Goal: Information Seeking & Learning: Check status

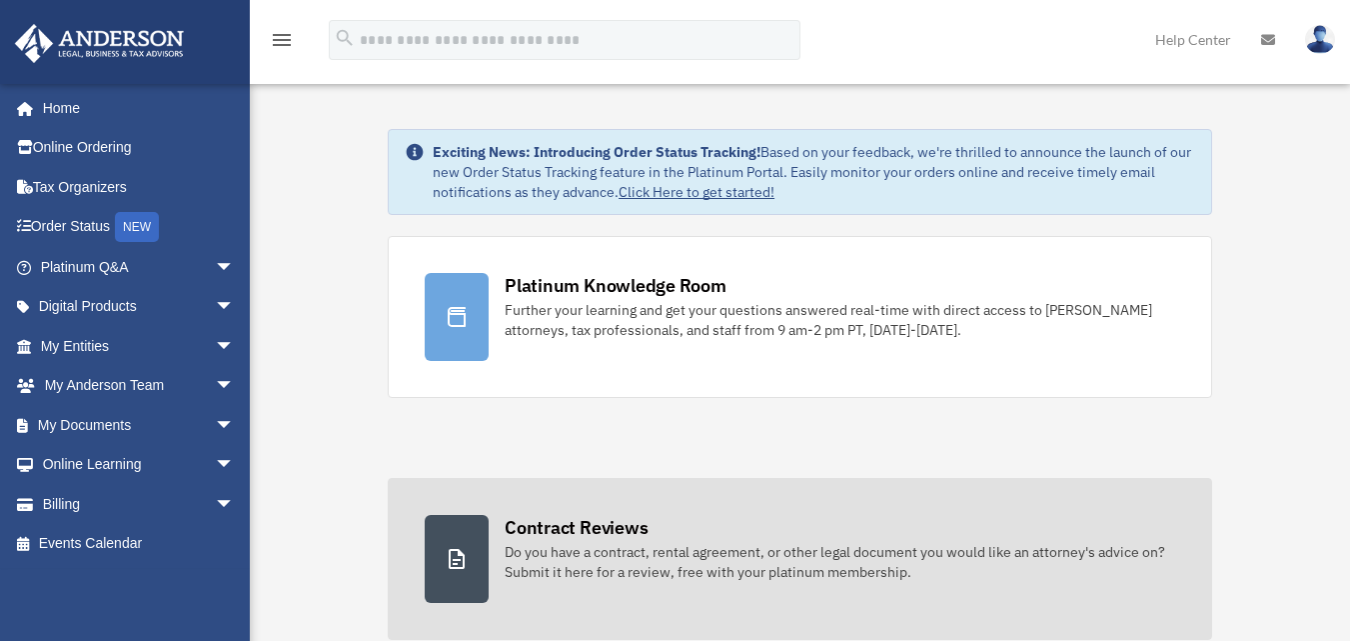
click at [665, 610] on link "Contract Reviews Do you have a contract, rental agreement, or other legal docum…" at bounding box center [800, 559] width 824 height 162
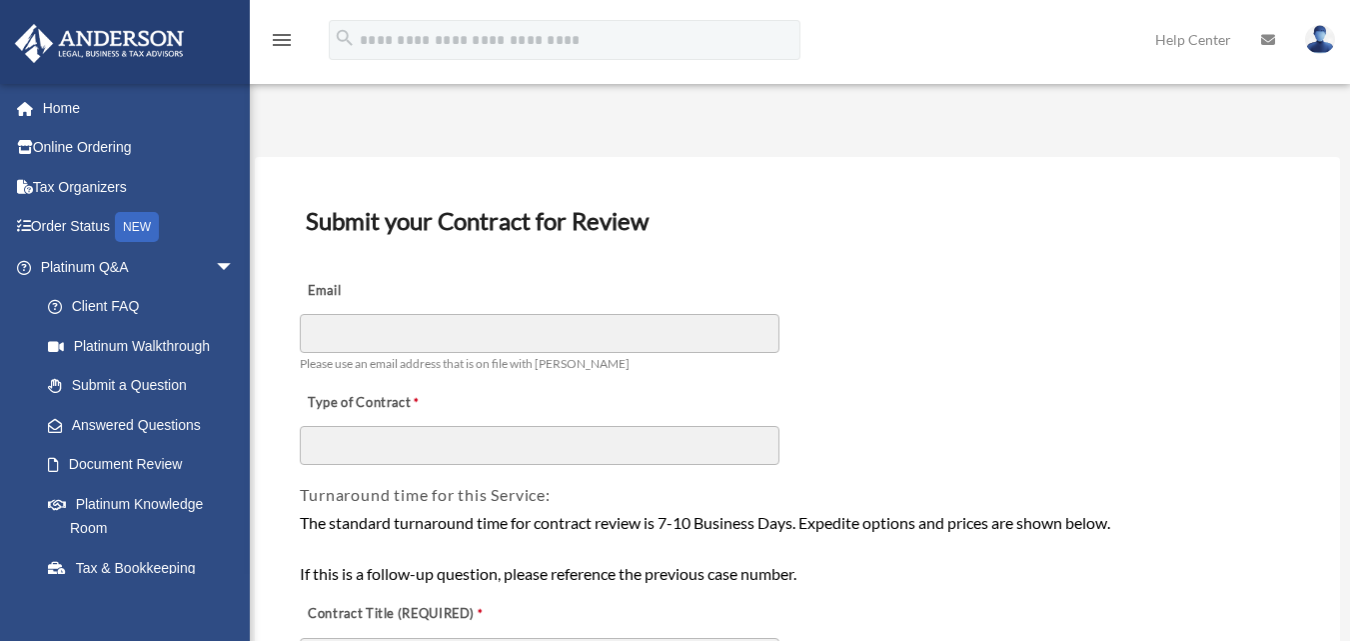
click at [1125, 415] on div "Type of Contract" at bounding box center [797, 422] width 998 height 89
click at [167, 425] on link "Answered Questions" at bounding box center [146, 425] width 237 height 40
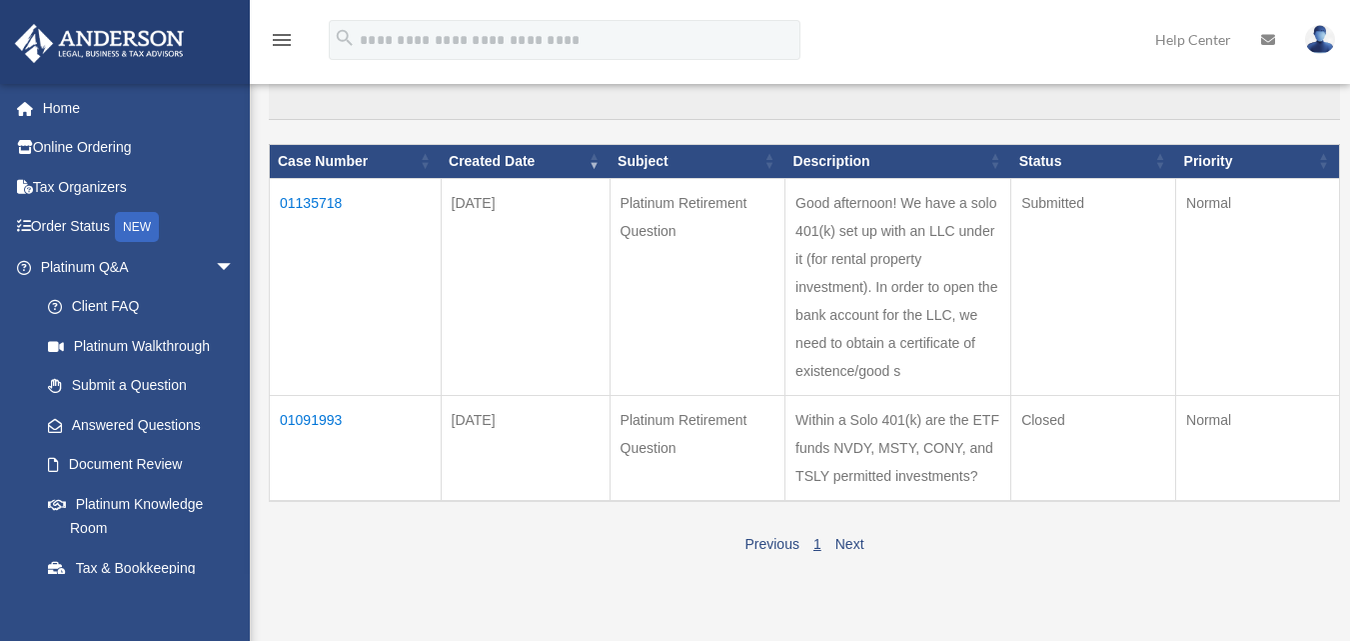
scroll to position [200, 0]
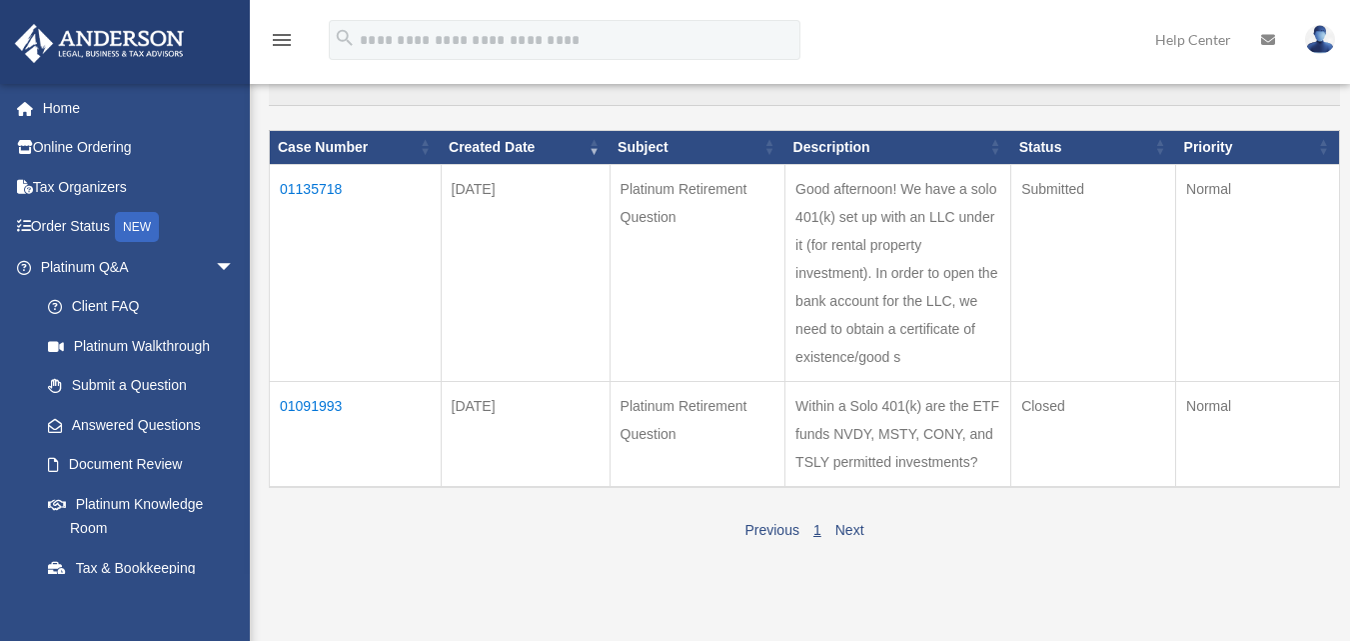
click at [323, 194] on td "01135718" at bounding box center [356, 272] width 172 height 217
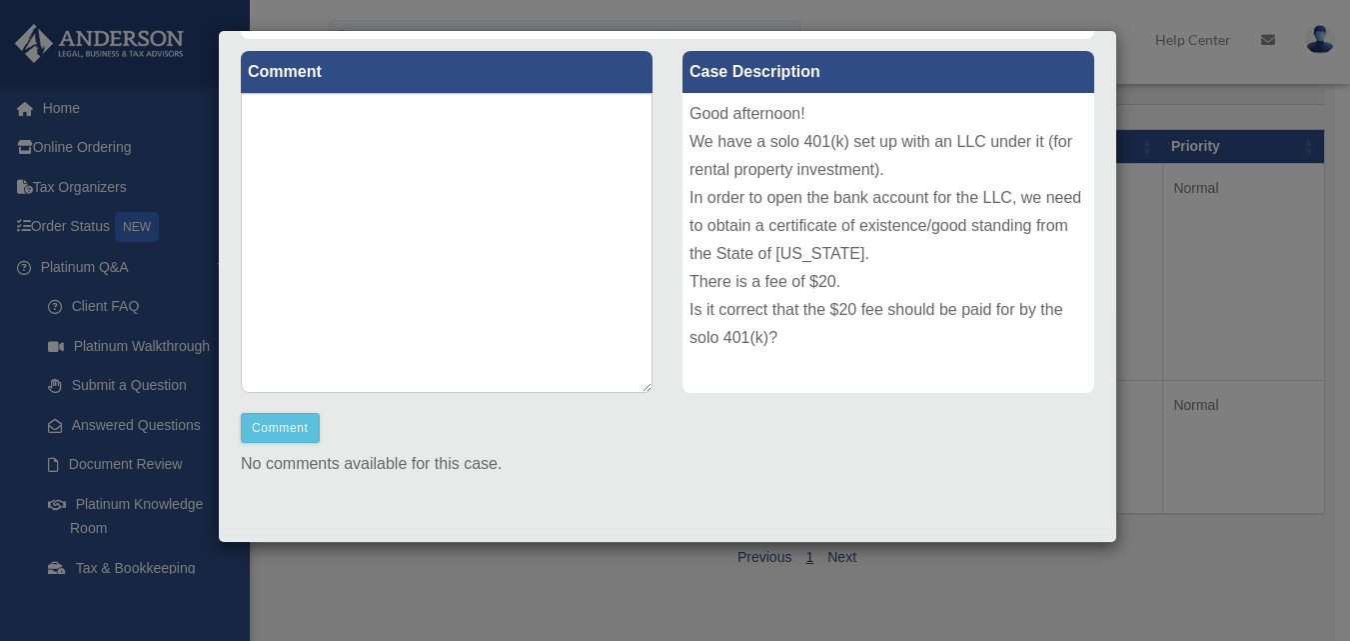
scroll to position [251, 0]
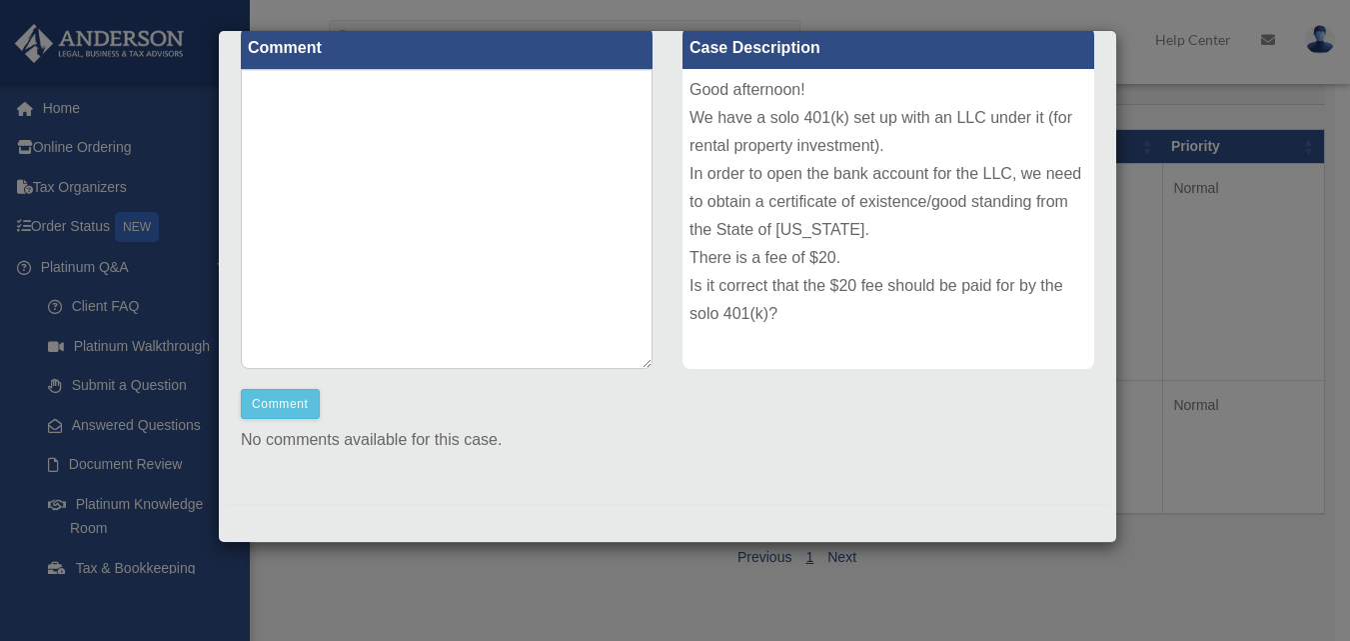
click at [1272, 229] on div "Case Detail × Platinum Retirement Question Case Number 01135718 Created Date Oc…" at bounding box center [675, 320] width 1350 height 641
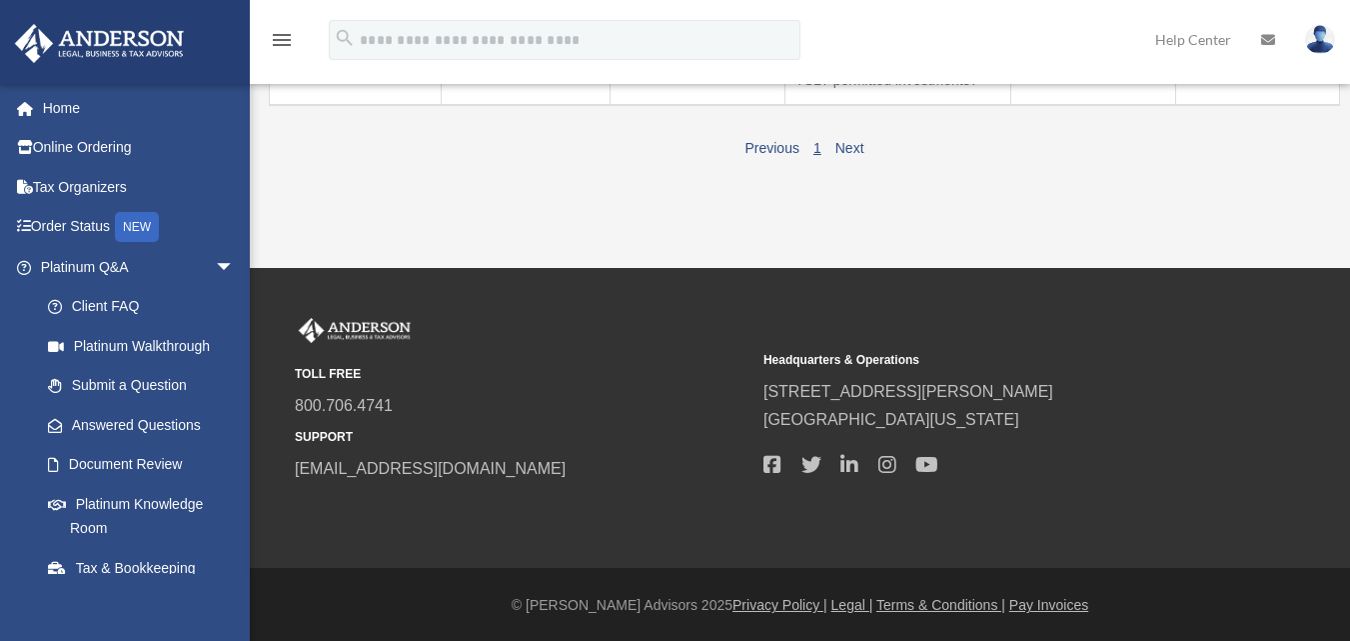
scroll to position [583, 0]
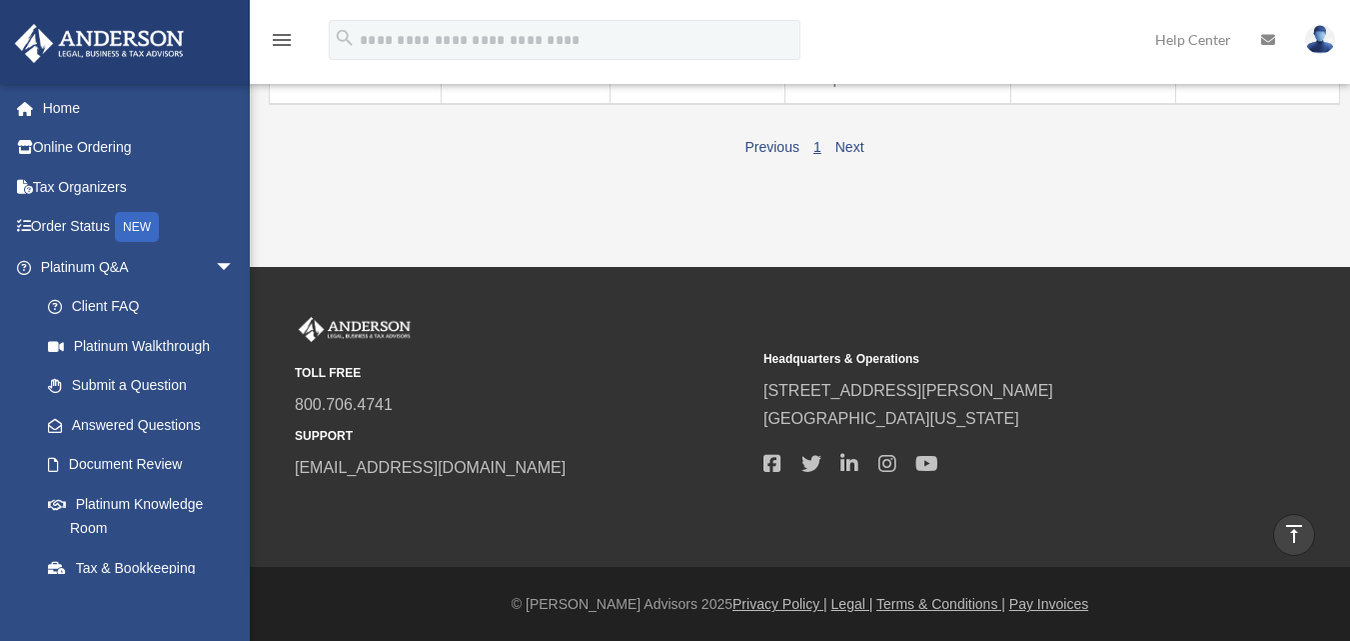
click at [245, 596] on div "ahart20@icloud.com Sign Out twoninertango@gmail.com Home Online Ordering Tax Or…" at bounding box center [125, 403] width 250 height 641
click at [246, 210] on div at bounding box center [247, 213] width 4 height 260
click at [215, 274] on span "arrow_drop_down" at bounding box center [235, 267] width 40 height 41
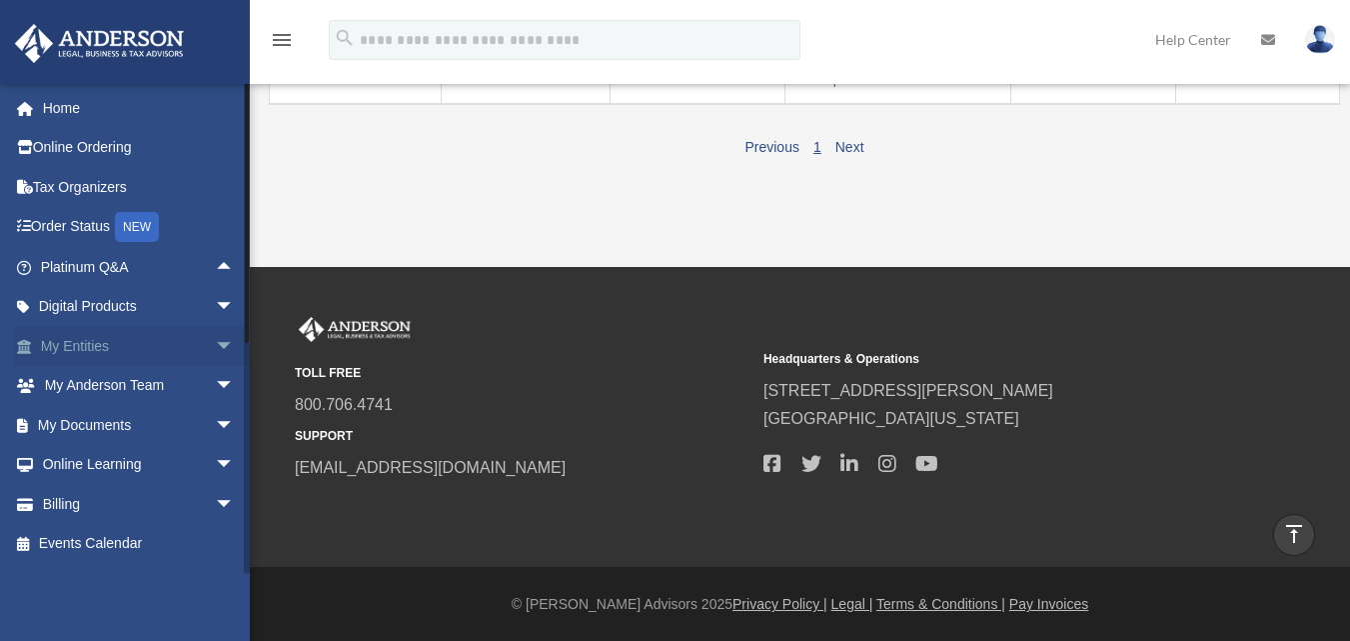
click at [215, 352] on span "arrow_drop_down" at bounding box center [235, 346] width 40 height 41
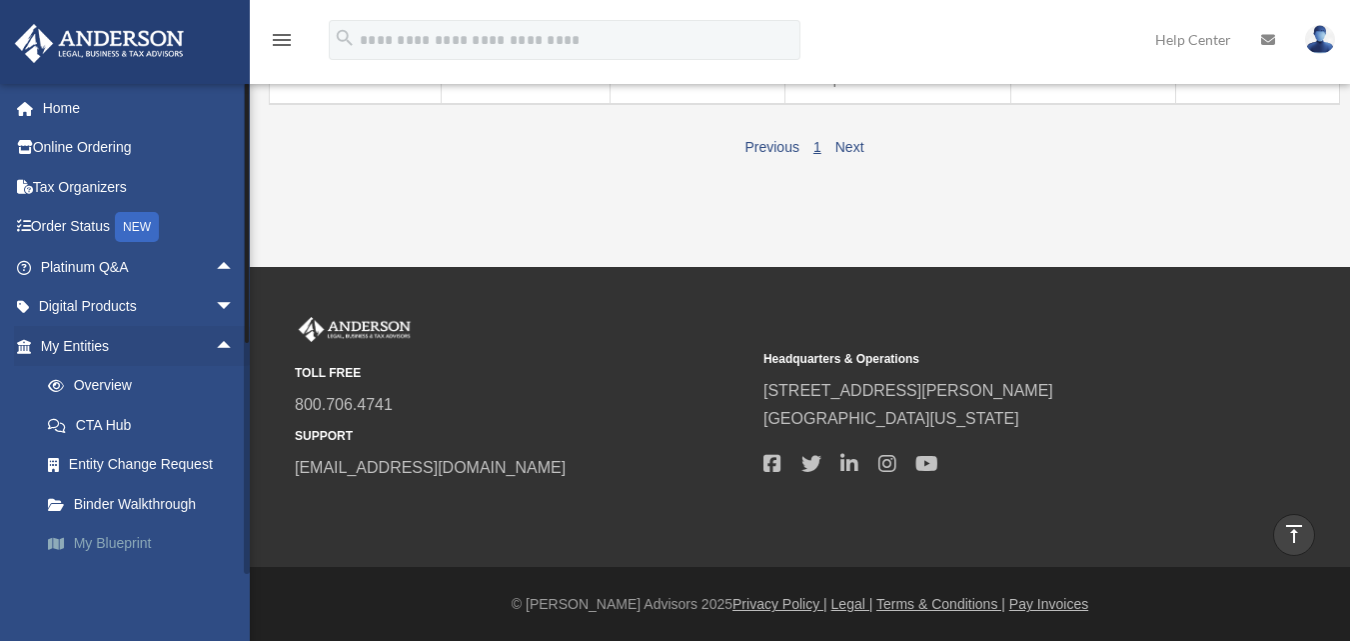
click at [131, 542] on link "My Blueprint" at bounding box center [146, 544] width 237 height 40
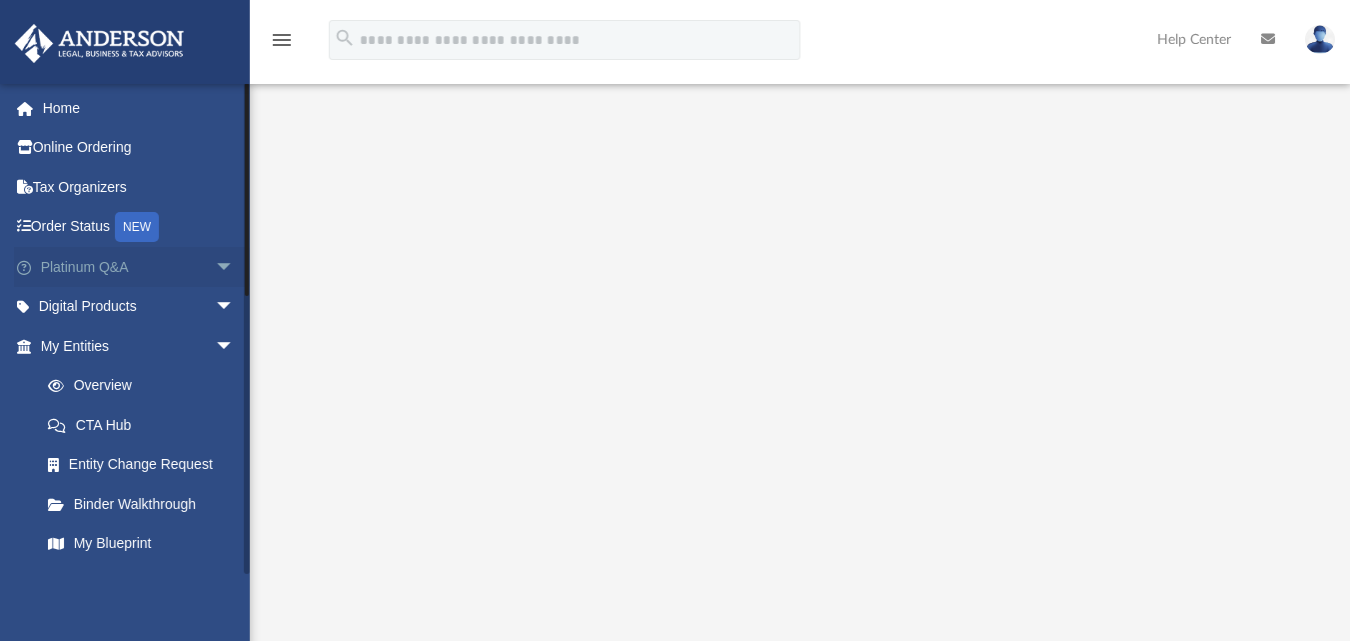
click at [215, 278] on span "arrow_drop_down" at bounding box center [235, 267] width 40 height 41
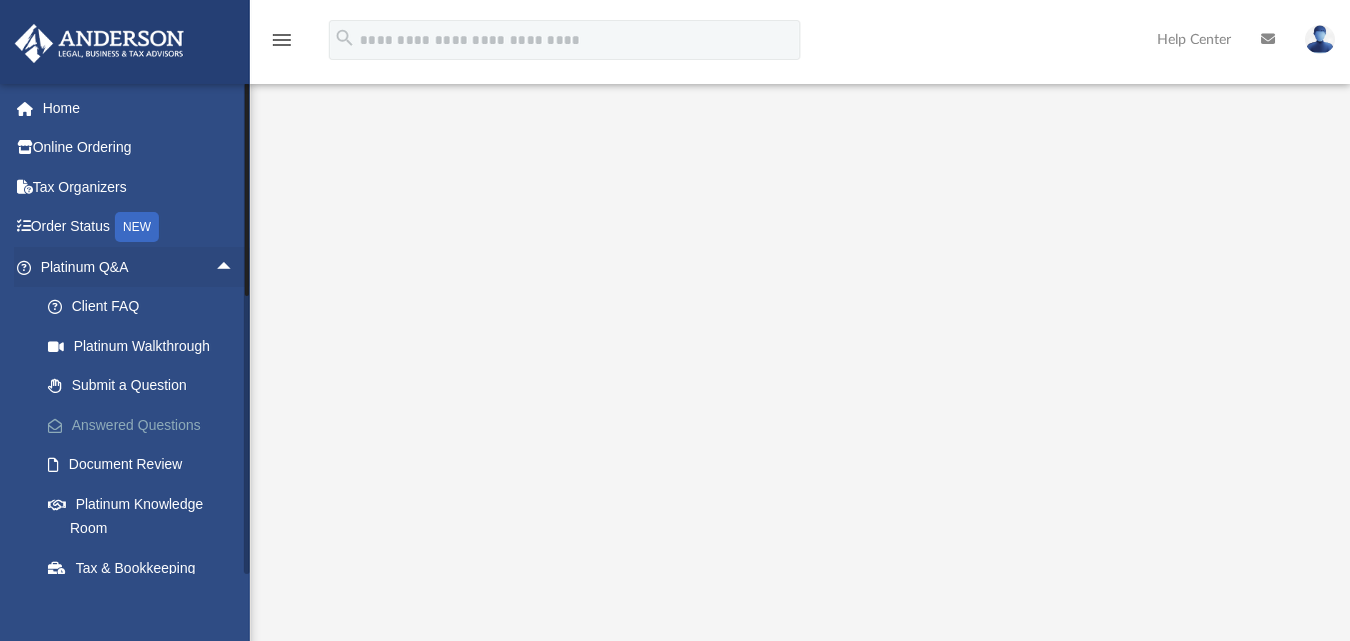
click at [133, 436] on link "Answered Questions" at bounding box center [146, 425] width 237 height 40
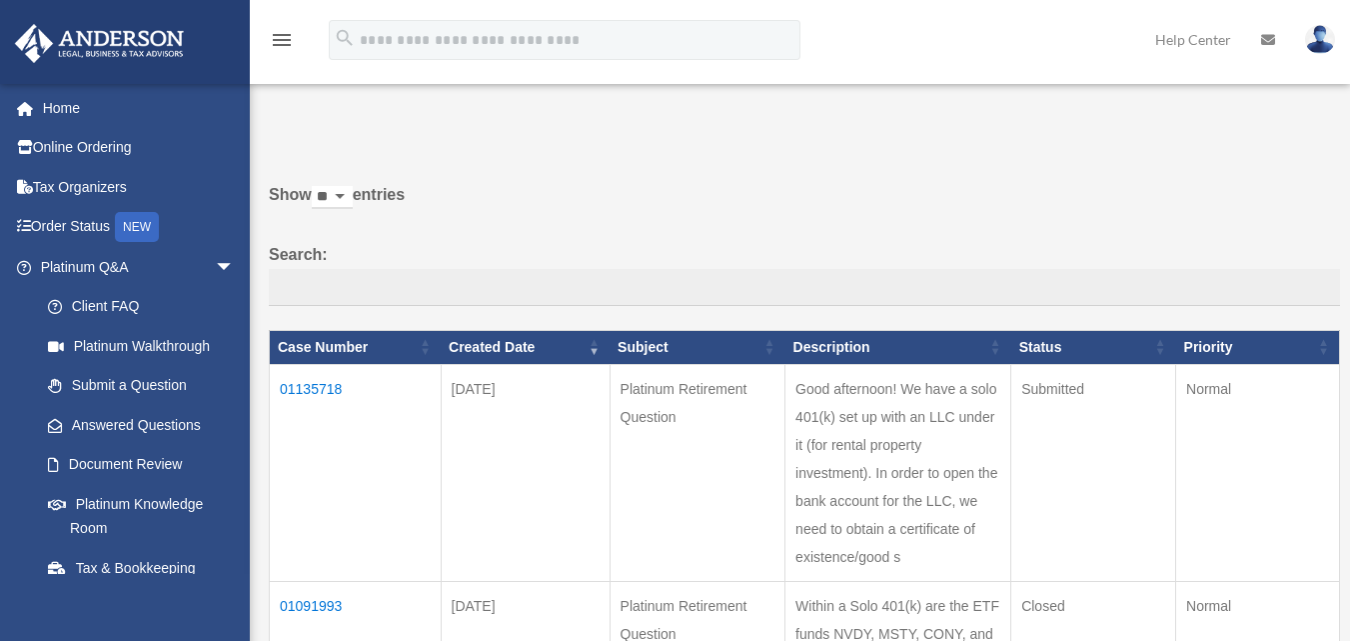
click at [328, 382] on td "01135718" at bounding box center [356, 472] width 172 height 217
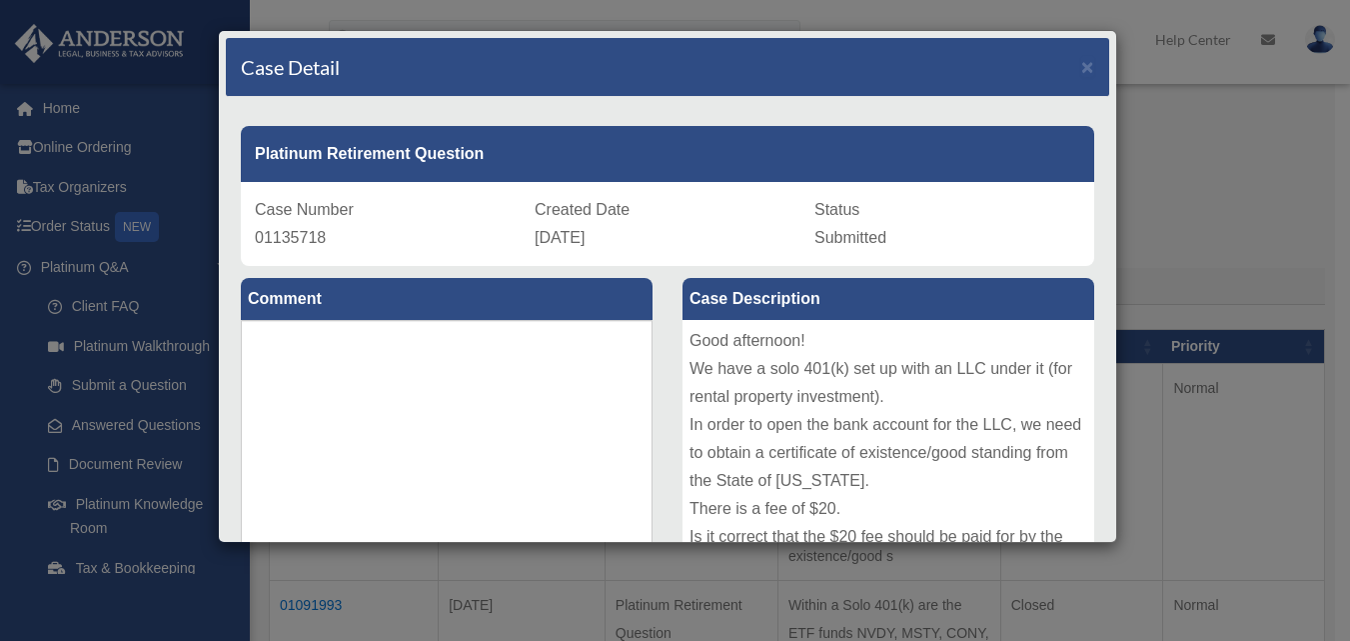
click at [1260, 44] on div "Case Detail × Platinum Retirement Question Case Number 01135718 Created Date Oc…" at bounding box center [675, 320] width 1350 height 641
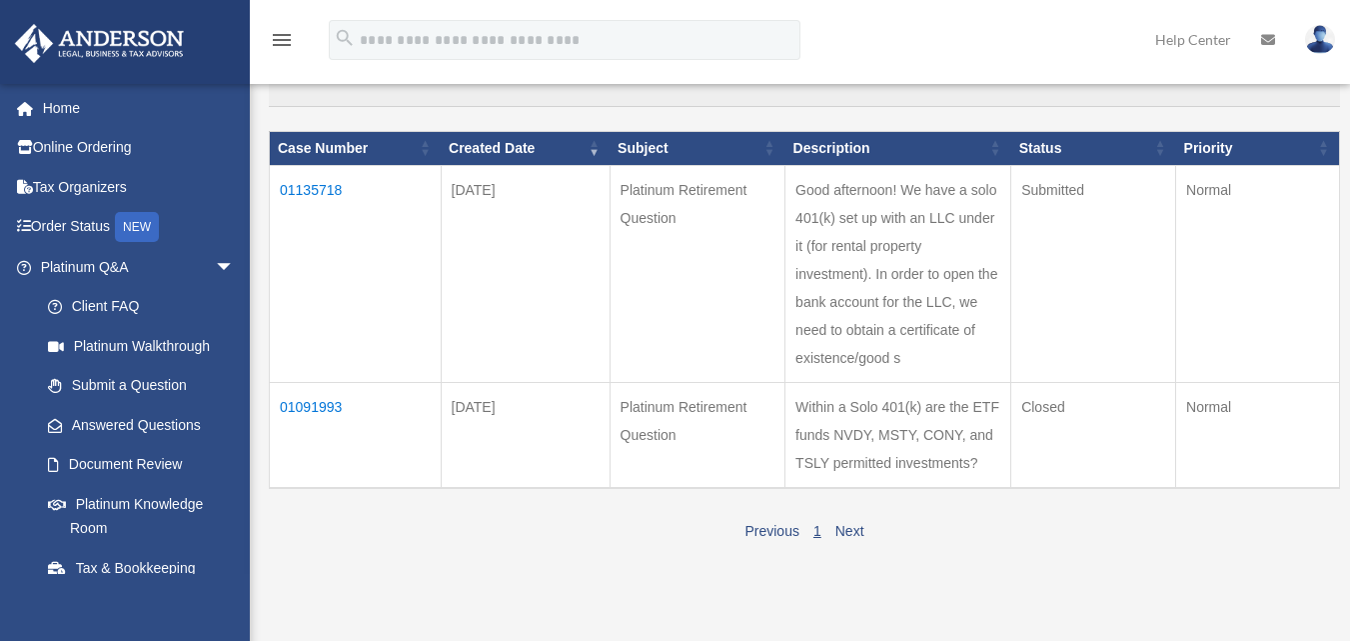
scroll to position [200, 0]
